Goal: Use online tool/utility: Use online tool/utility

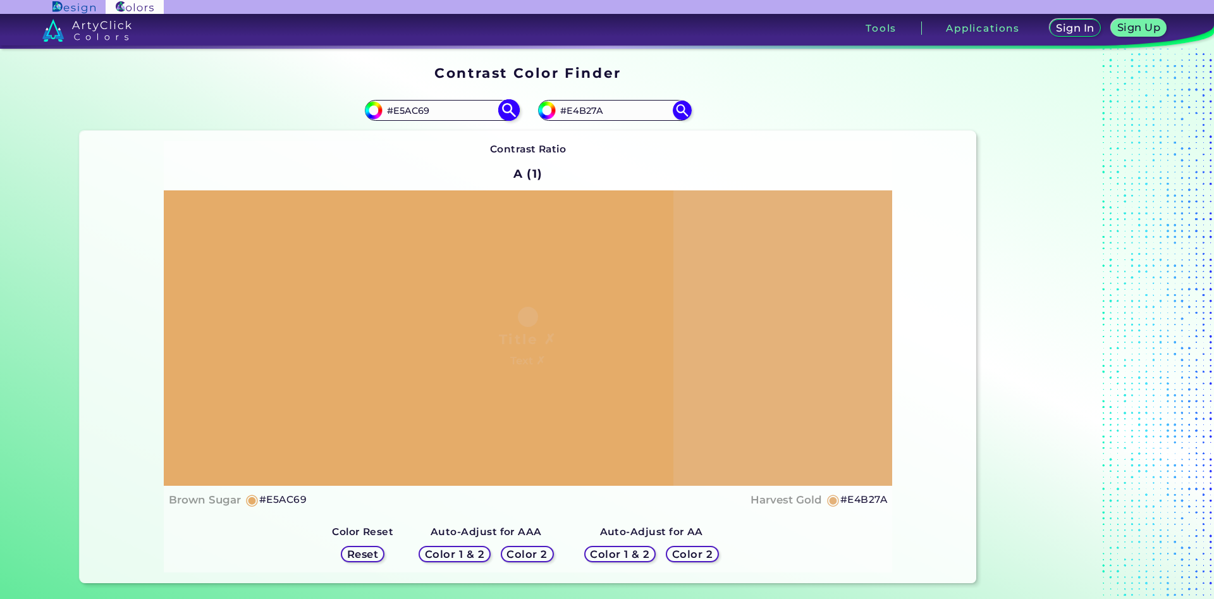
click at [425, 108] on input "#E5AC69" at bounding box center [442, 110] width 118 height 17
type input "#E5AC68"
click at [506, 107] on img at bounding box center [509, 110] width 22 height 22
type input "#e5ac68"
drag, startPoint x: 416, startPoint y: 111, endPoint x: 409, endPoint y: 111, distance: 7.0
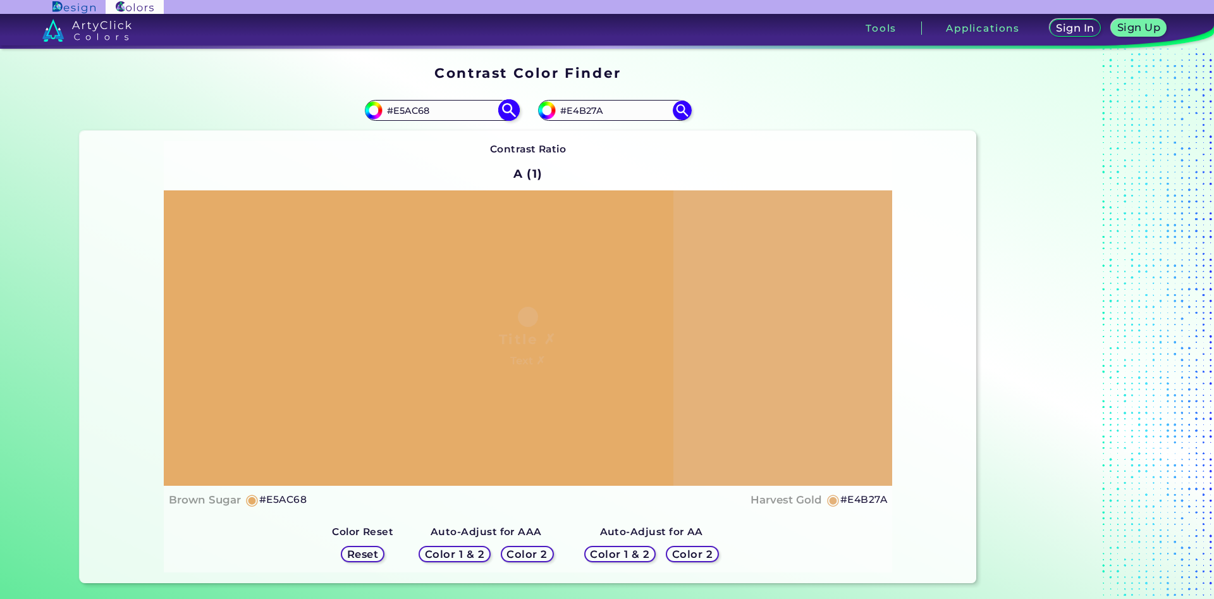
click at [409, 111] on input "#E5AC68" at bounding box center [442, 110] width 118 height 17
type input "#E5Ad68"
click at [513, 109] on img at bounding box center [509, 110] width 22 height 22
type input "#e5ad68"
type input "#E5AD68"
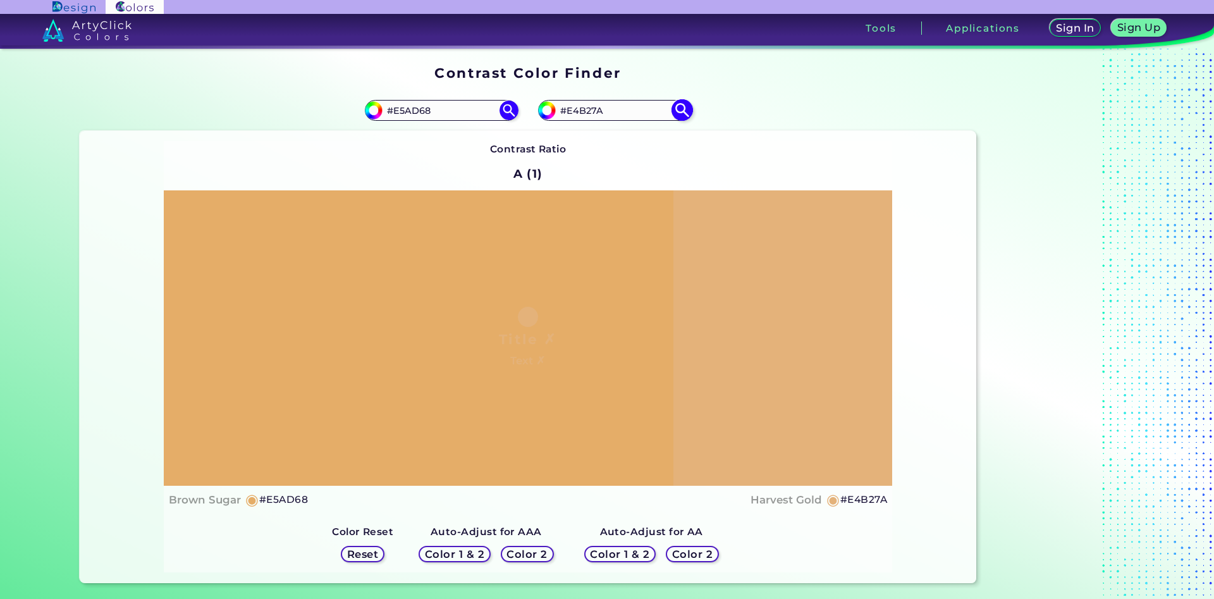
drag, startPoint x: 612, startPoint y: 109, endPoint x: 573, endPoint y: 111, distance: 38.6
click at [573, 111] on input "#E4B27A" at bounding box center [615, 110] width 118 height 17
type input "#E5ac69"
type input "#e5ac69"
type input "#E5AC69"
